Goal: Check status: Check status

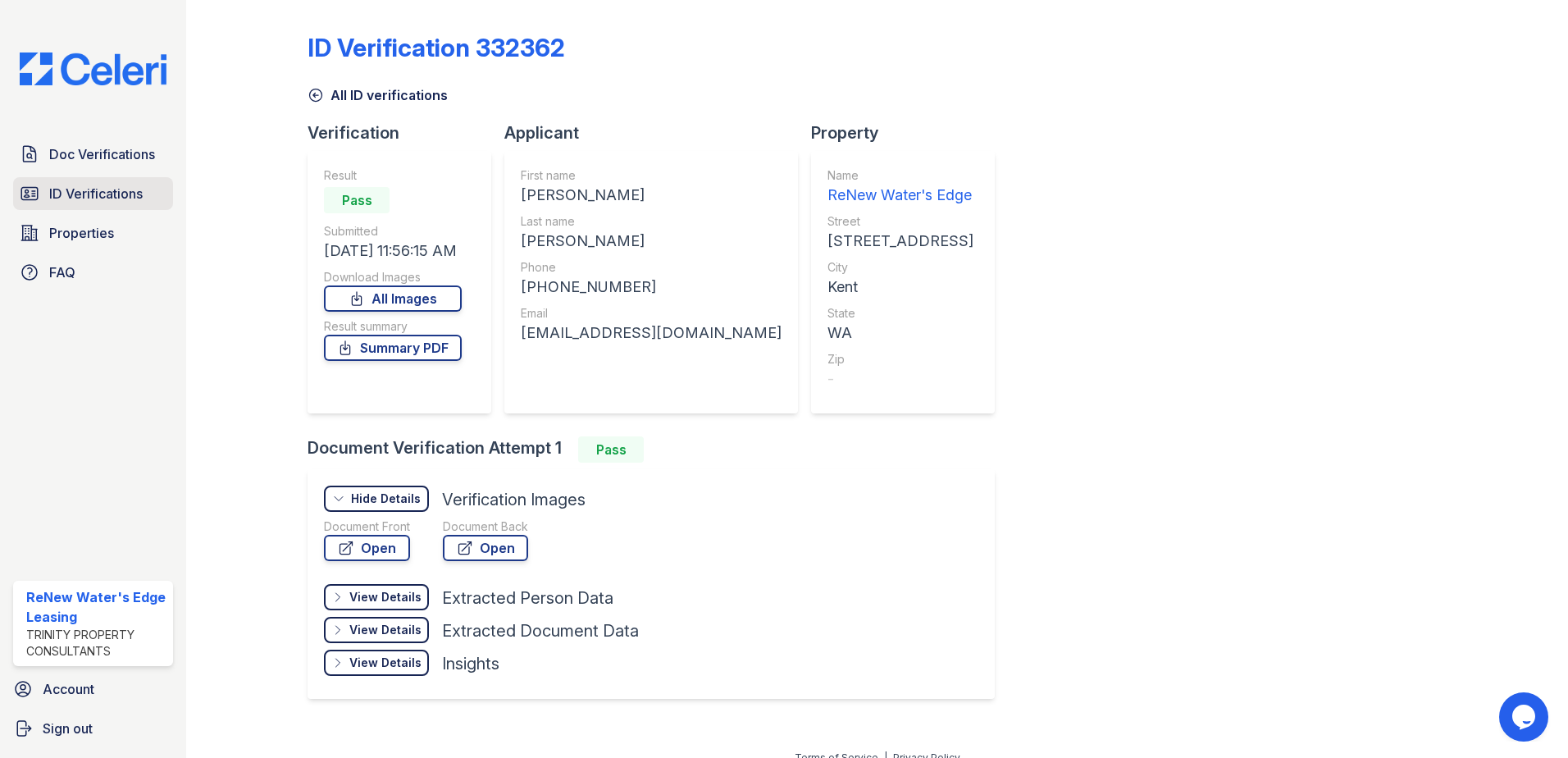
click at [75, 183] on span "ID Verifications" at bounding box center [96, 193] width 93 height 20
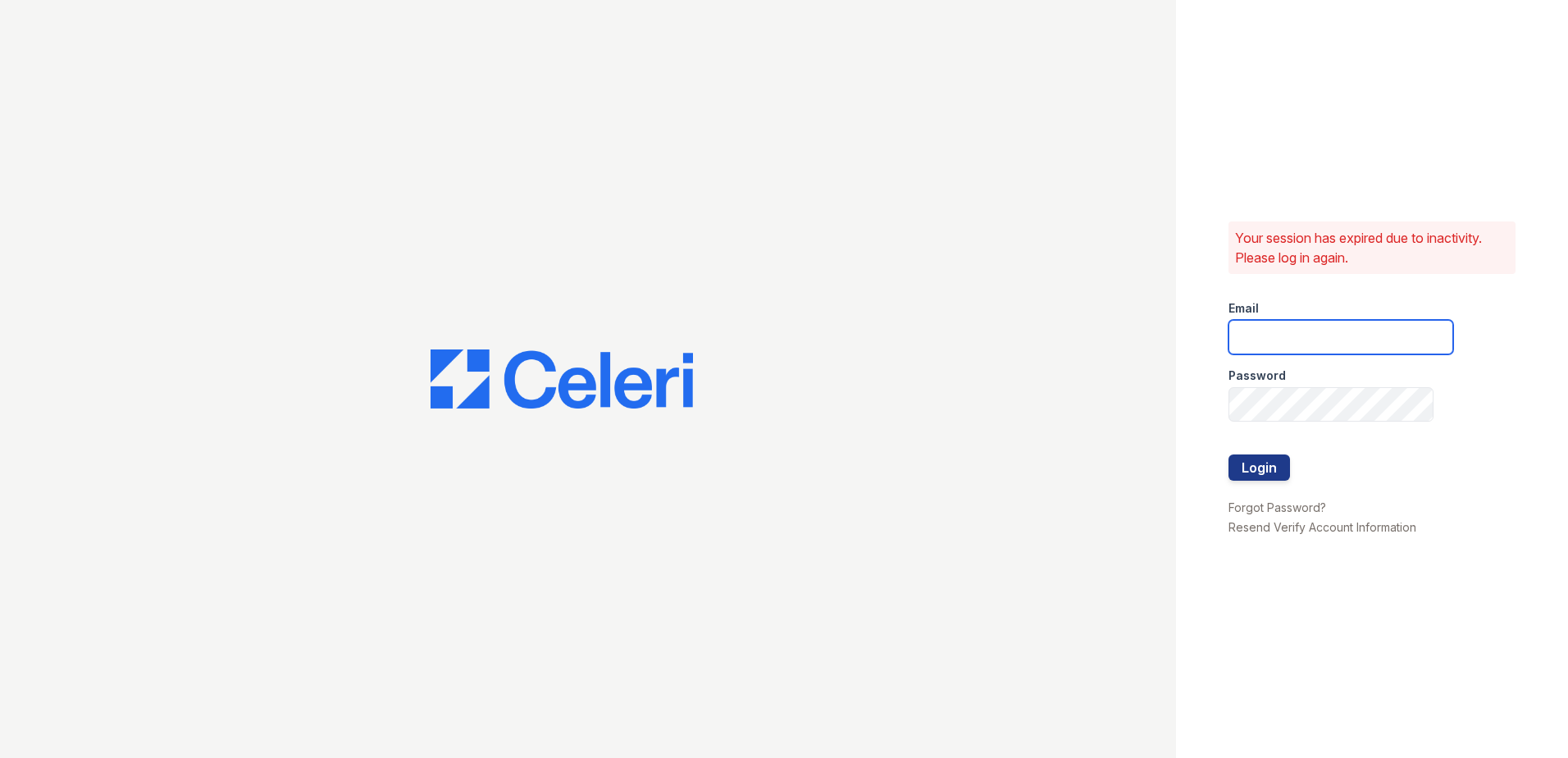
type input "renewwatersedge@trinity-pm.com"
click at [1263, 469] on button "Login" at bounding box center [1259, 467] width 62 height 26
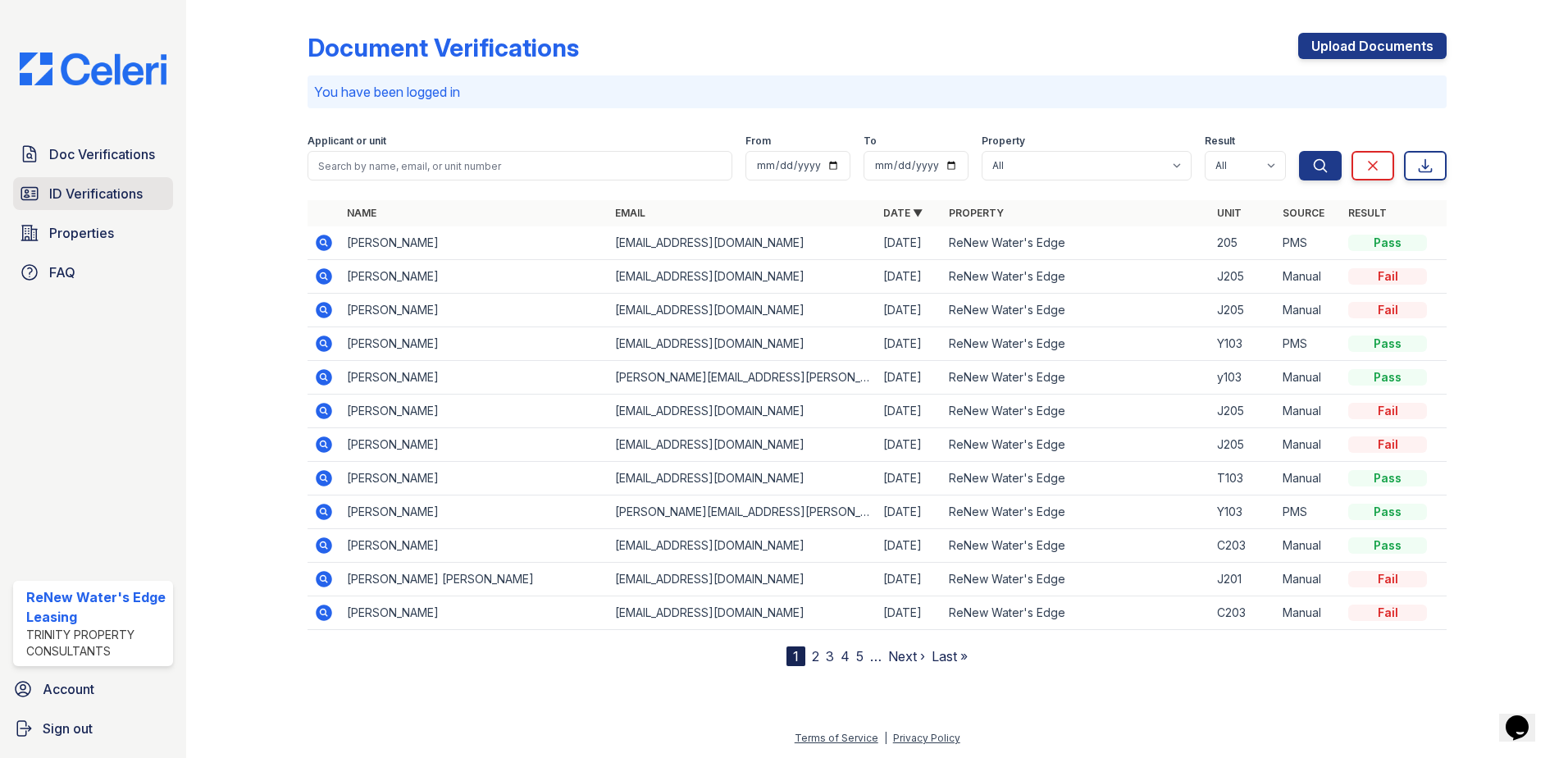
click at [115, 190] on span "ID Verifications" at bounding box center [96, 193] width 93 height 20
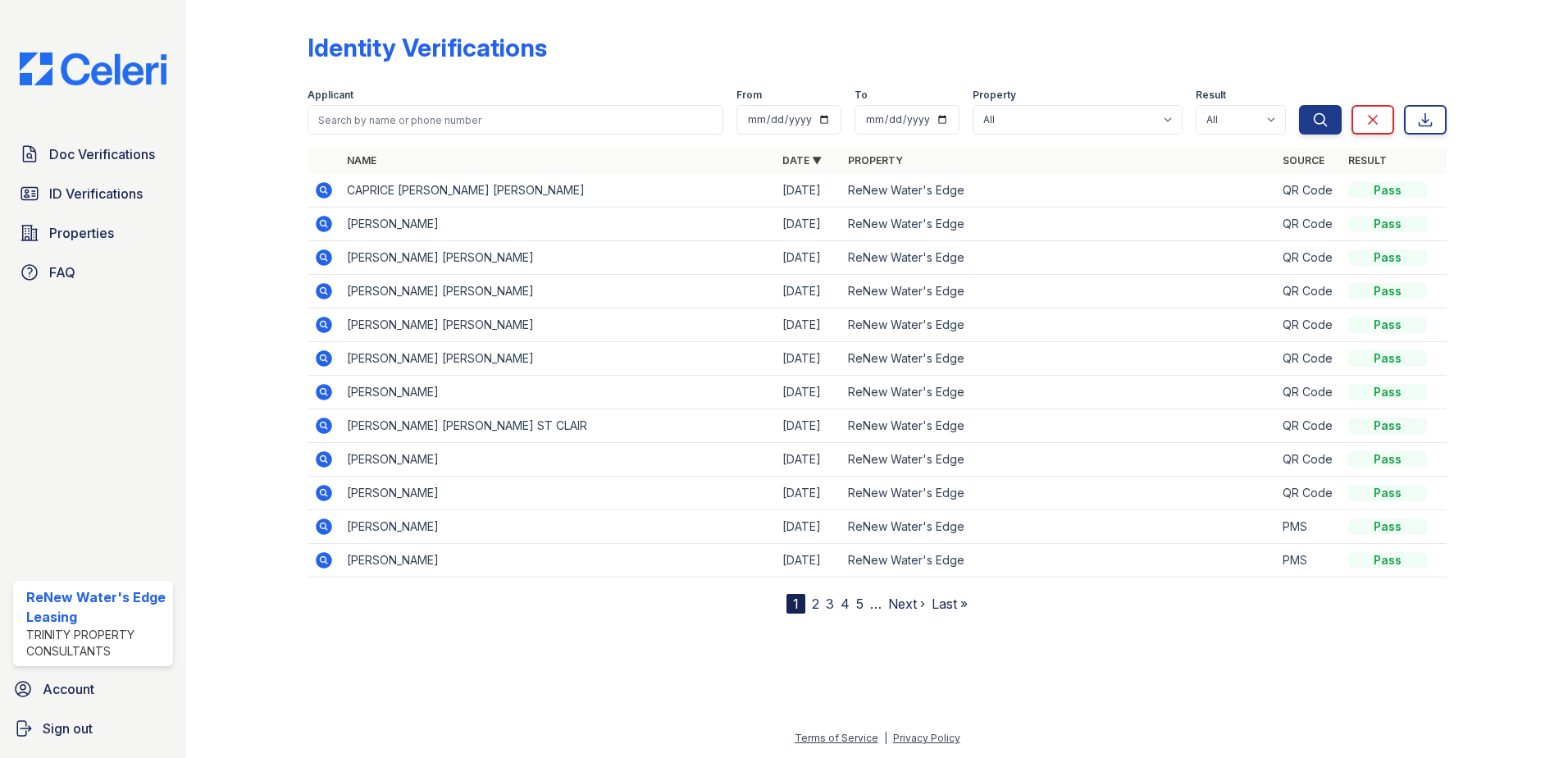
click at [329, 192] on icon at bounding box center [324, 190] width 17 height 17
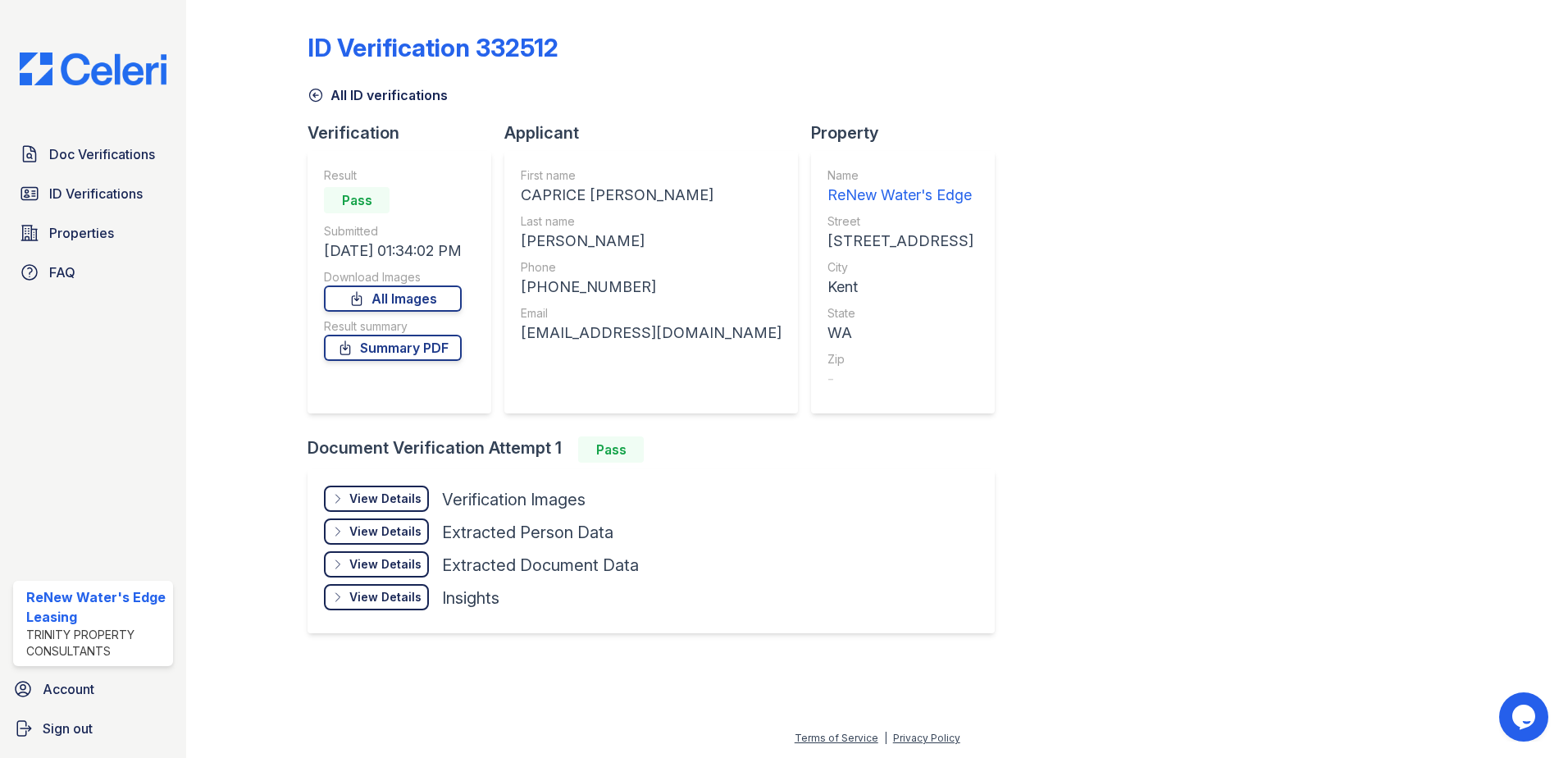
click at [546, 208] on div "First name CAPRICE [PERSON_NAME] Last name [PERSON_NAME] Phone [PHONE_NUMBER] E…" at bounding box center [651, 282] width 261 height 229
drag, startPoint x: 580, startPoint y: 196, endPoint x: 525, endPoint y: 195, distance: 55.0
click at [525, 195] on div "CAPRICE [PERSON_NAME]" at bounding box center [651, 195] width 261 height 23
copy div "CAPRICE"
